Goal: Check status: Check status

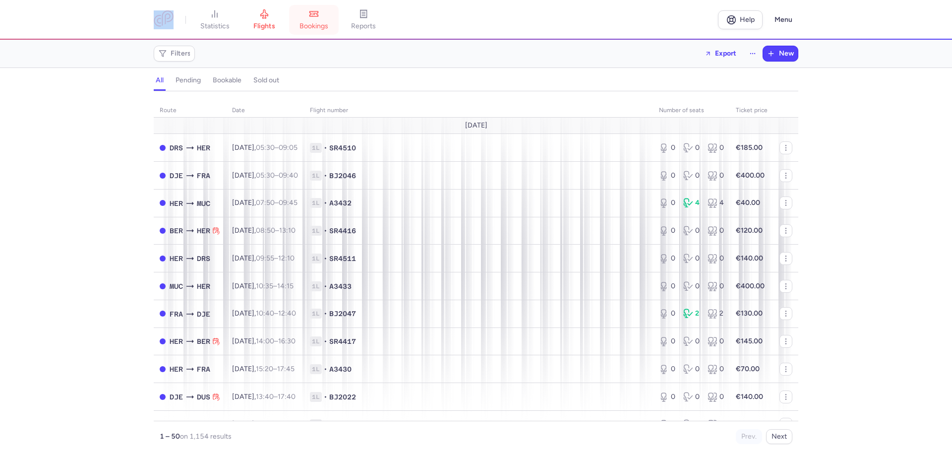
click at [319, 22] on span "bookings" at bounding box center [314, 26] width 29 height 9
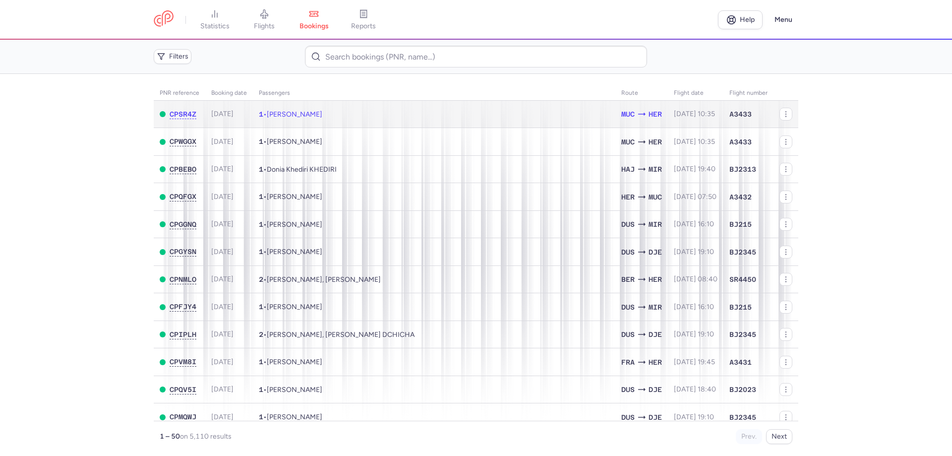
click at [311, 113] on span "[PERSON_NAME]" at bounding box center [295, 114] width 56 height 8
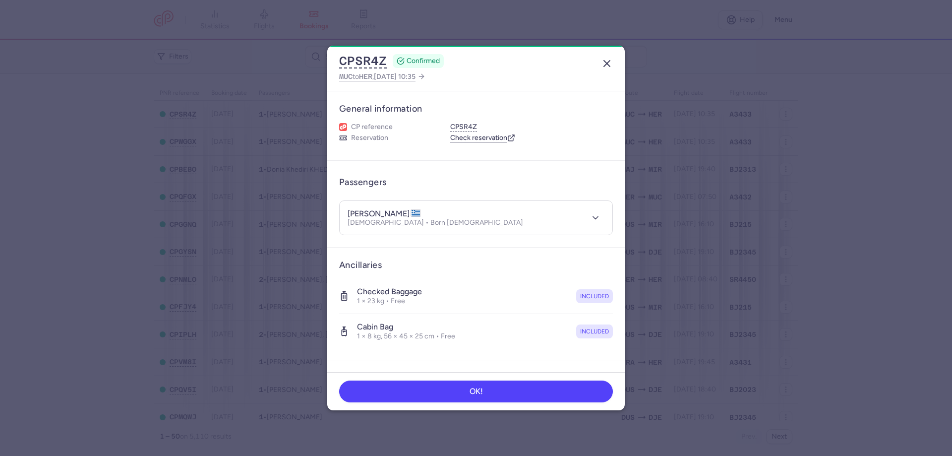
click at [606, 63] on line "button" at bounding box center [607, 64] width 6 height 6
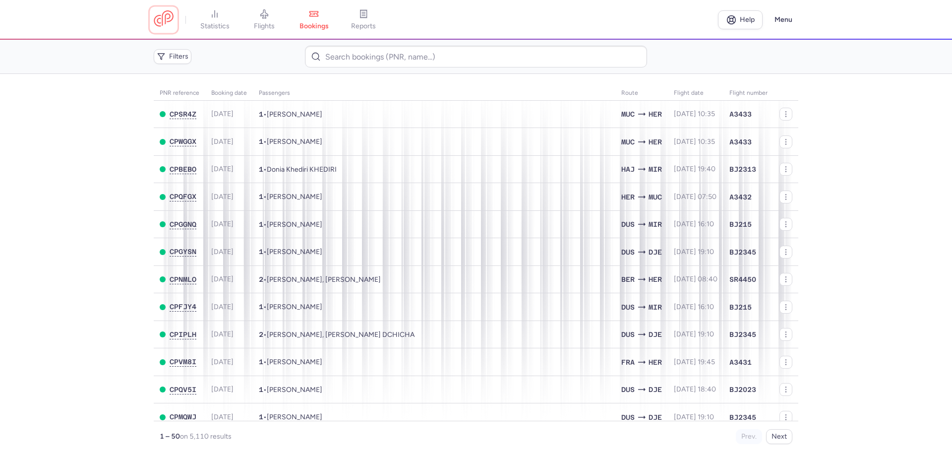
click at [171, 28] on link at bounding box center [164, 19] width 20 height 18
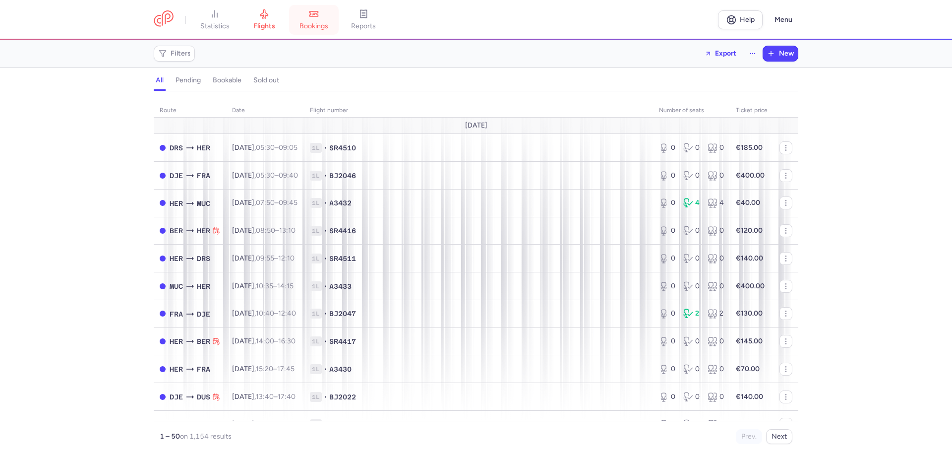
click at [313, 21] on link "bookings" at bounding box center [314, 20] width 50 height 22
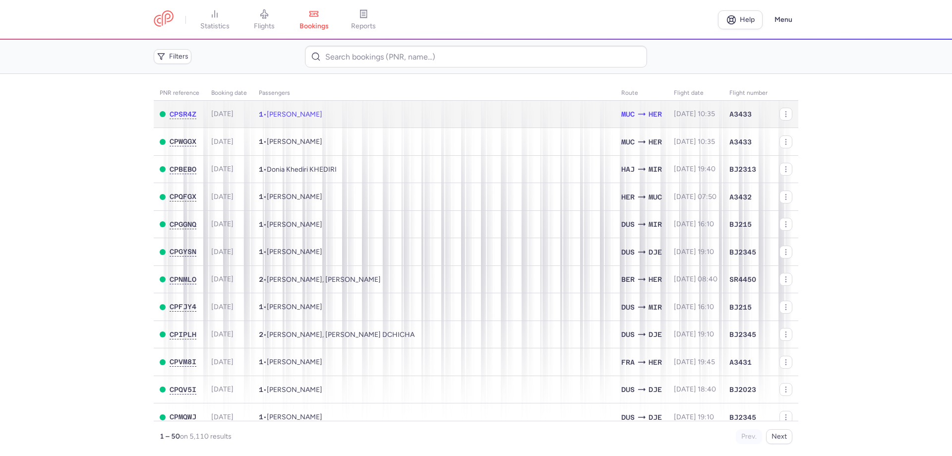
click at [322, 115] on span "[PERSON_NAME]" at bounding box center [295, 114] width 56 height 8
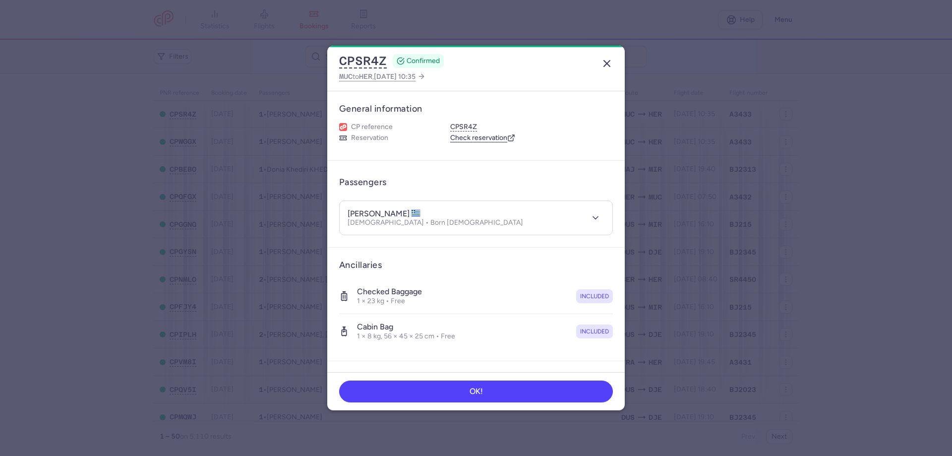
click at [606, 59] on icon "button" at bounding box center [607, 64] width 12 height 12
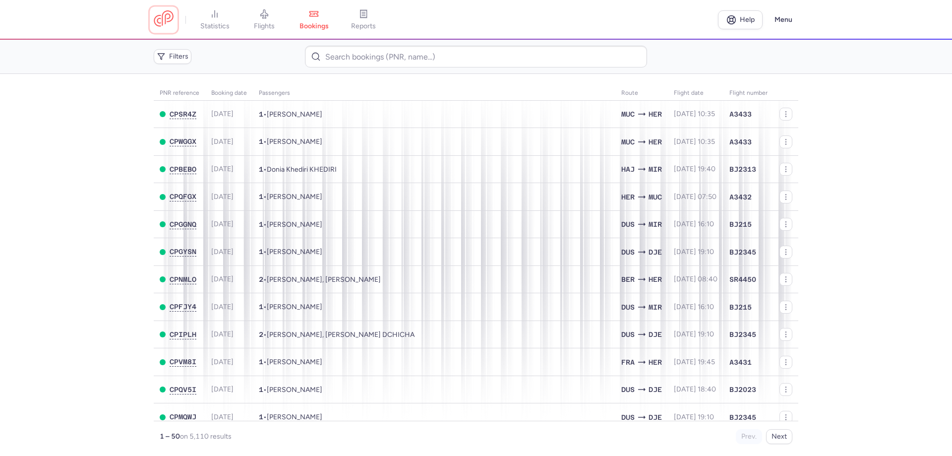
click at [171, 19] on link at bounding box center [164, 19] width 20 height 18
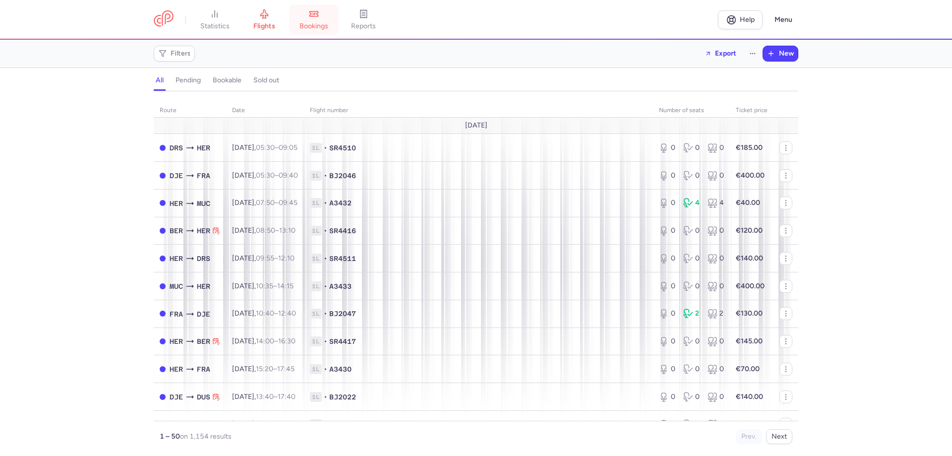
click at [313, 23] on span "bookings" at bounding box center [314, 26] width 29 height 9
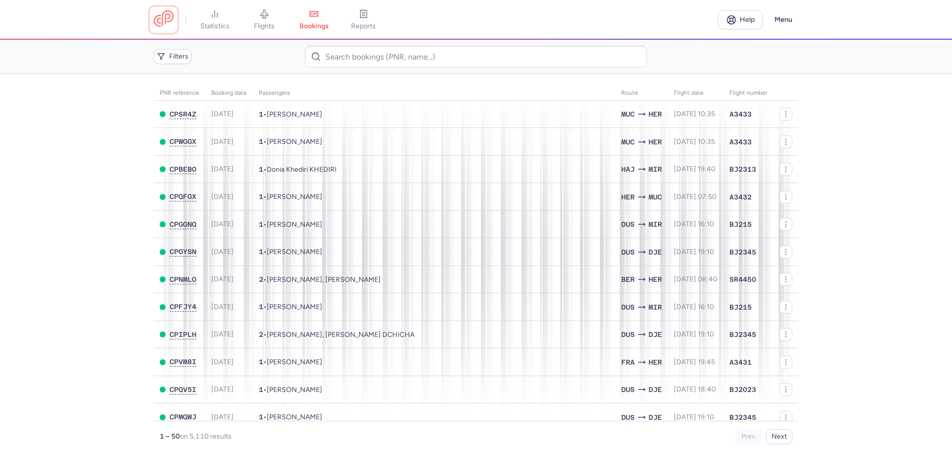
click at [168, 19] on link at bounding box center [164, 19] width 20 height 18
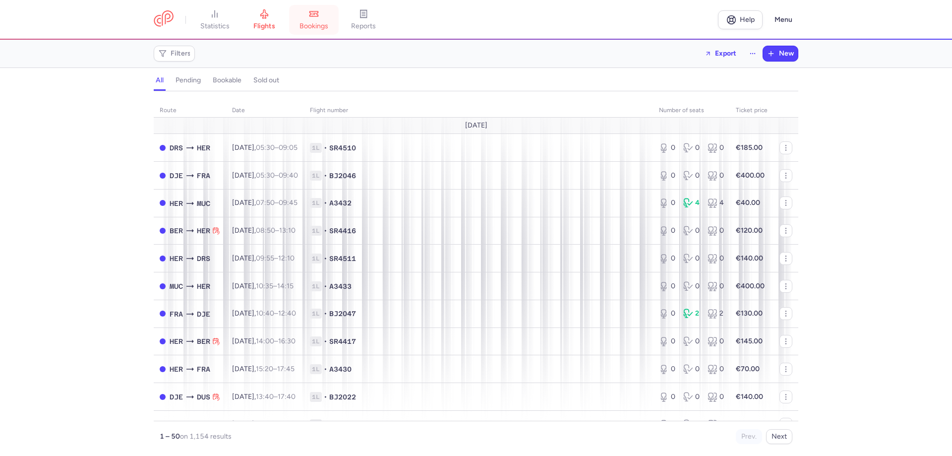
click at [308, 13] on link "bookings" at bounding box center [314, 20] width 50 height 22
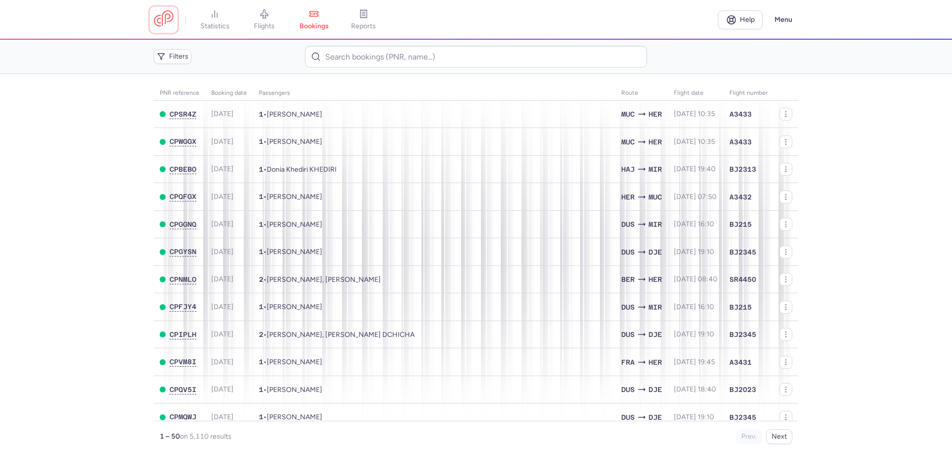
click at [168, 22] on link at bounding box center [164, 19] width 20 height 18
